Goal: Check status: Check status

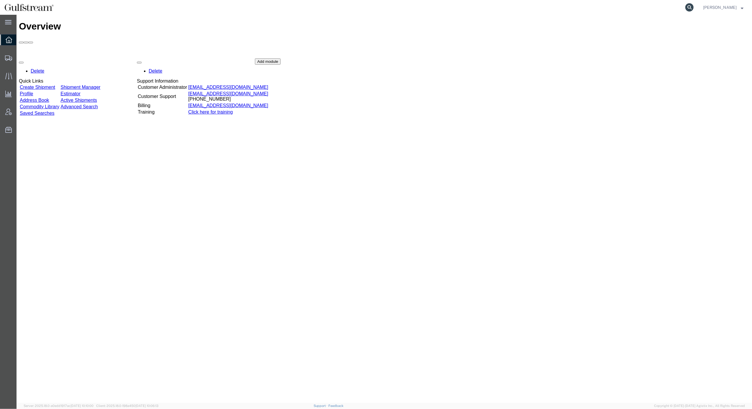
click at [693, 5] on icon at bounding box center [689, 7] width 8 height 8
click at [604, 9] on input "search" at bounding box center [595, 7] width 179 height 14
paste input "390397022918"
type input "390397022918"
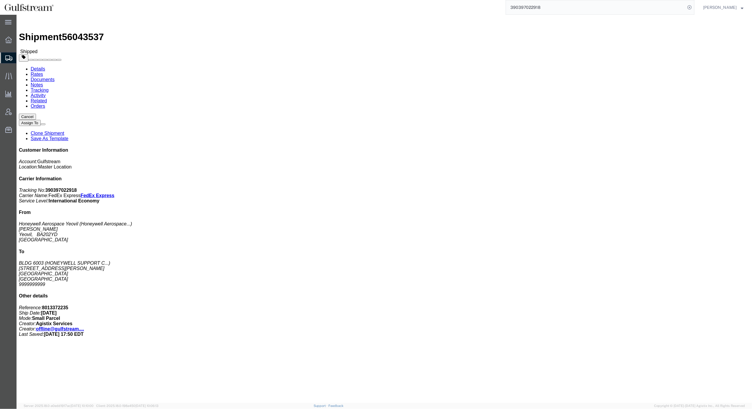
drag, startPoint x: 40, startPoint y: 21, endPoint x: 42, endPoint y: 20, distance: 3.1
click link "Rates"
